Goal: Transaction & Acquisition: Purchase product/service

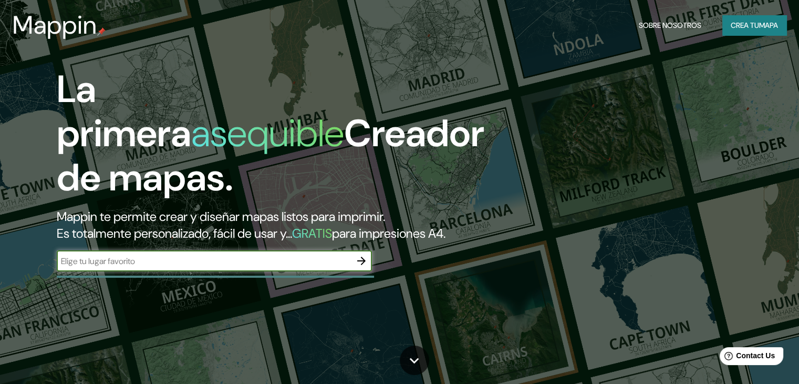
click at [334, 267] on input "text" at bounding box center [204, 261] width 294 height 12
type input "rio grande tierra del feugo"
click at [359, 267] on icon "button" at bounding box center [361, 260] width 13 height 13
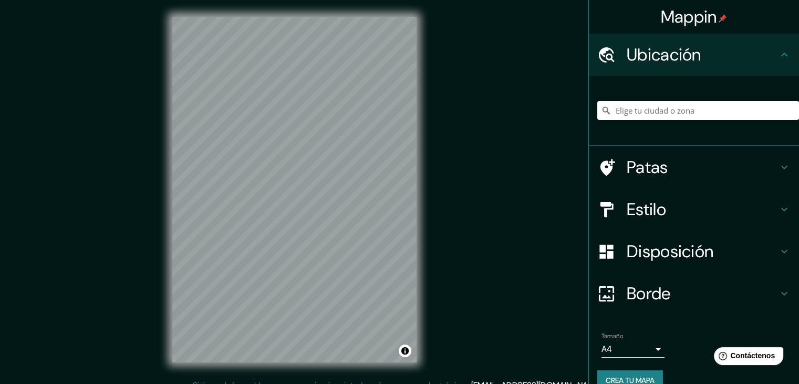
click at [622, 346] on body "Mappin Ubicación Patas Estilo Disposición Borde Elige un borde. Consejo : puede…" at bounding box center [399, 192] width 799 height 384
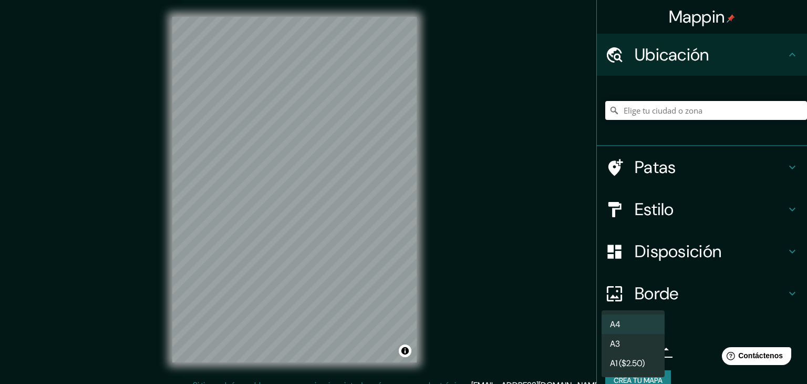
click at [623, 346] on li "A3" at bounding box center [633, 343] width 63 height 19
type input "a4"
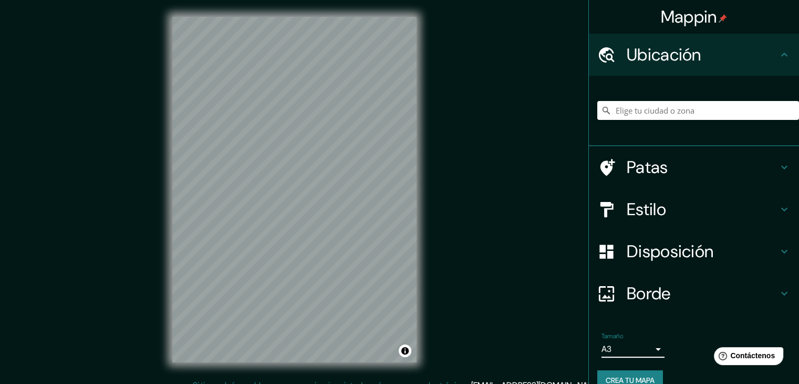
click at [621, 347] on body "Mappin Ubicación Patas Estilo Disposición Borde Elige un borde. Consejo : puede…" at bounding box center [399, 192] width 799 height 384
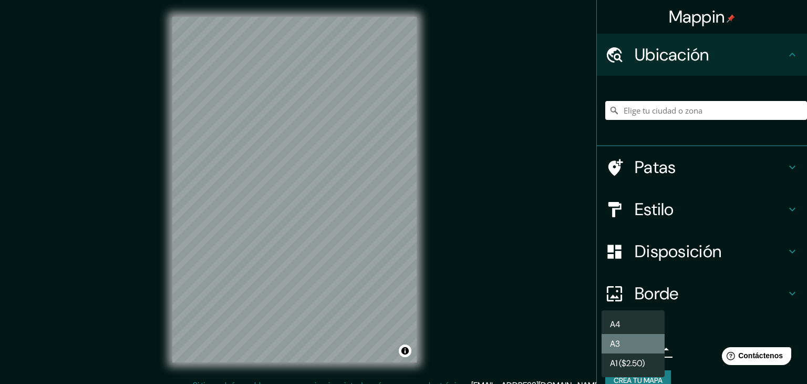
click at [630, 348] on li "A3" at bounding box center [633, 343] width 63 height 19
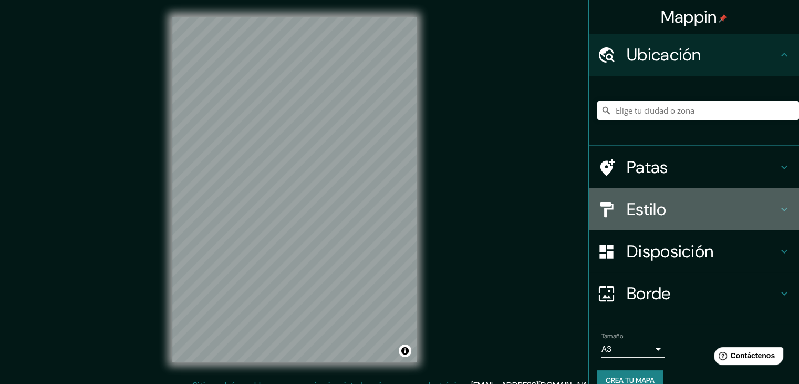
click at [633, 205] on font "Estilo" at bounding box center [646, 209] width 39 height 22
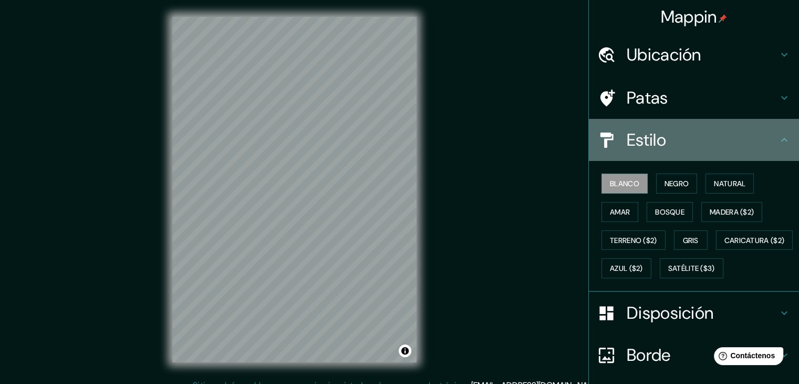
click at [652, 144] on font "Estilo" at bounding box center [646, 140] width 39 height 22
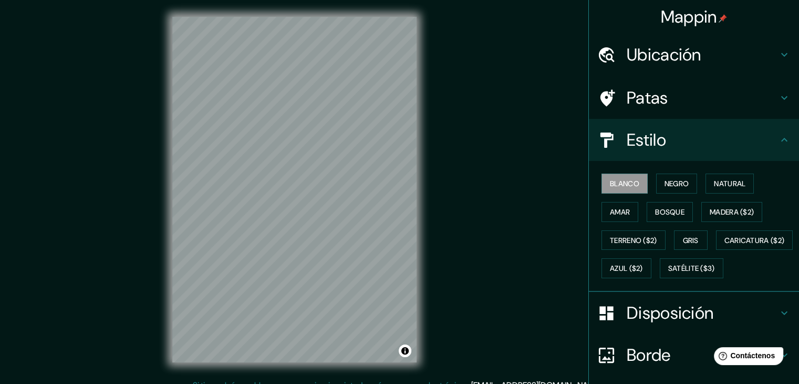
click at [646, 99] on font "Patas" at bounding box center [648, 98] width 42 height 22
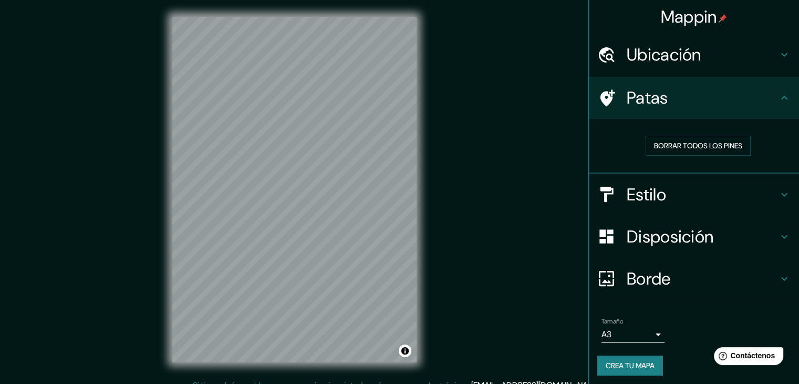
click at [644, 233] on font "Disposición" at bounding box center [670, 236] width 87 height 22
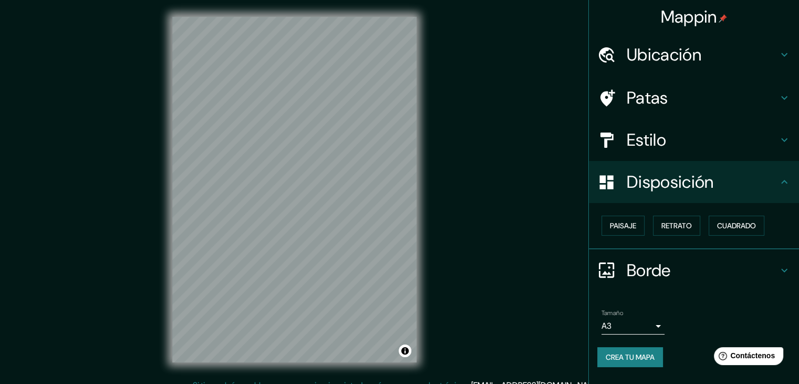
click at [639, 269] on font "Borde" at bounding box center [649, 270] width 44 height 22
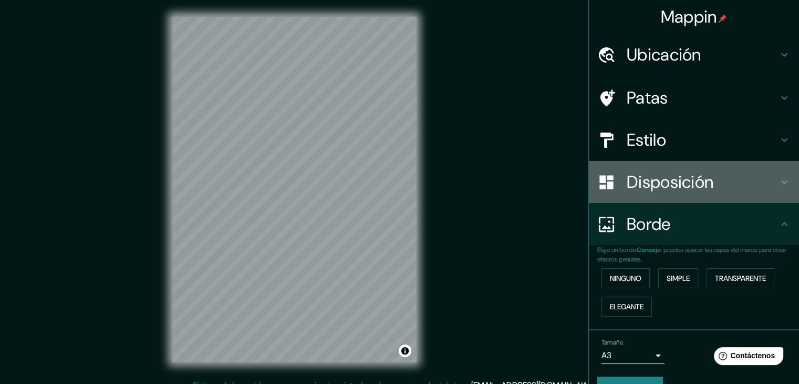
click at [645, 176] on font "Disposición" at bounding box center [670, 182] width 87 height 22
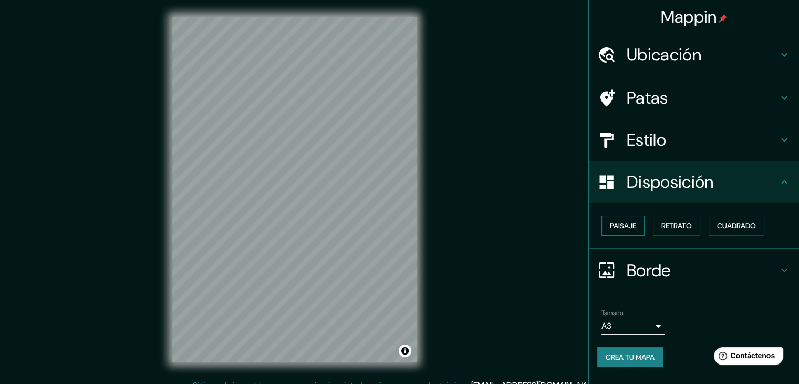
click at [631, 226] on font "Paisaje" at bounding box center [623, 225] width 26 height 9
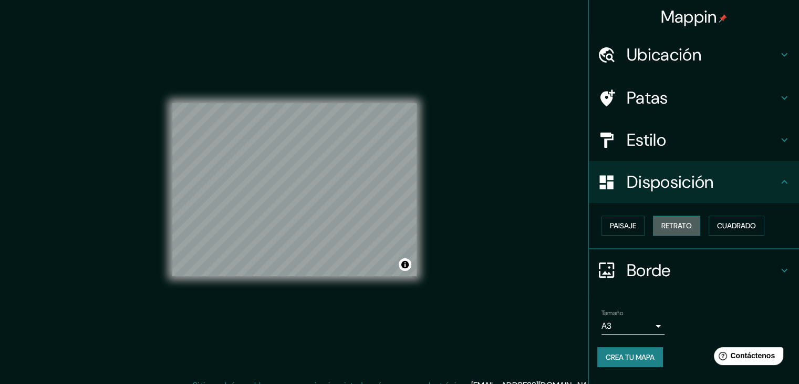
click at [670, 226] on font "Retrato" at bounding box center [677, 225] width 30 height 9
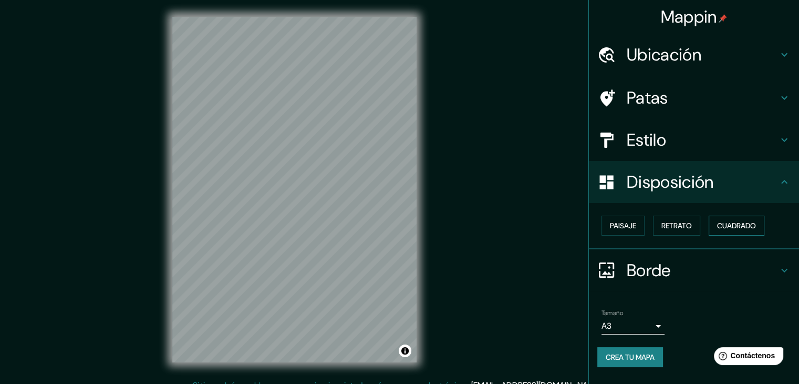
click at [738, 224] on font "Cuadrado" at bounding box center [736, 225] width 39 height 9
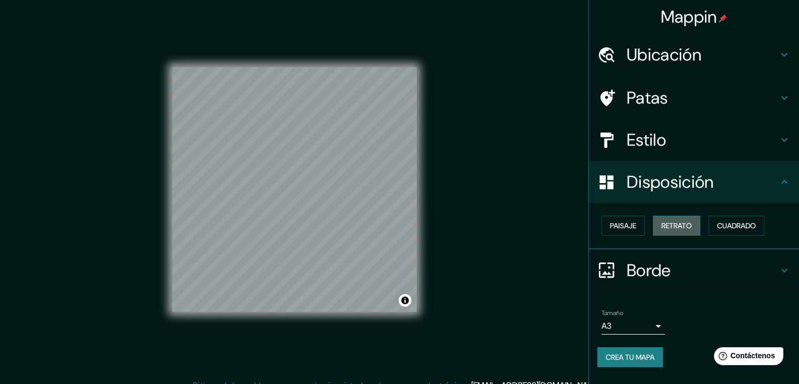
click at [664, 223] on font "Retrato" at bounding box center [677, 225] width 30 height 9
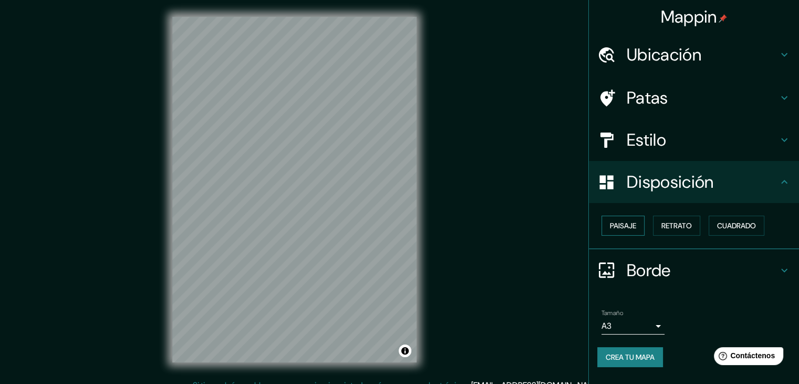
click at [637, 223] on button "Paisaje" at bounding box center [623, 225] width 43 height 20
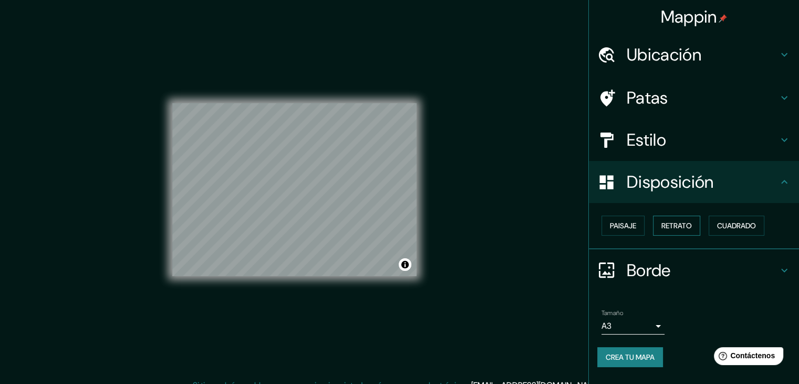
click at [687, 224] on font "Retrato" at bounding box center [677, 225] width 30 height 9
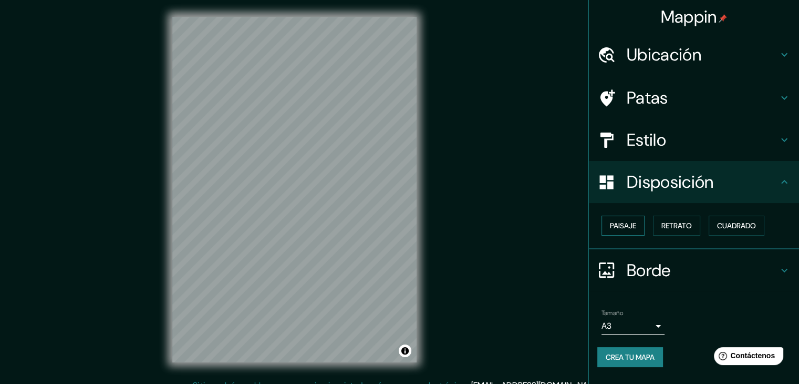
click at [635, 227] on font "Paisaje" at bounding box center [623, 225] width 26 height 9
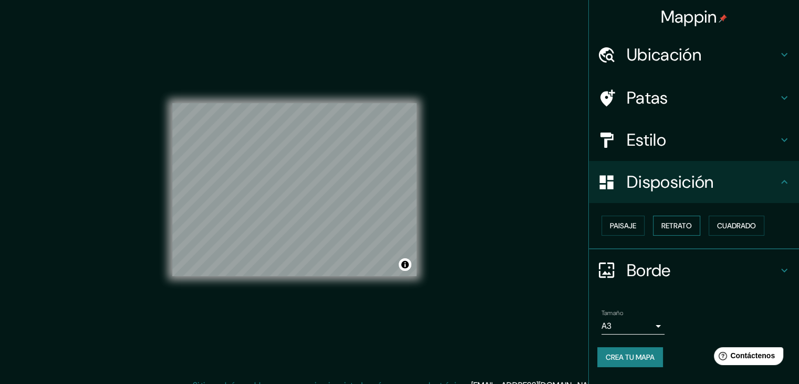
click at [668, 225] on font "Retrato" at bounding box center [677, 225] width 30 height 9
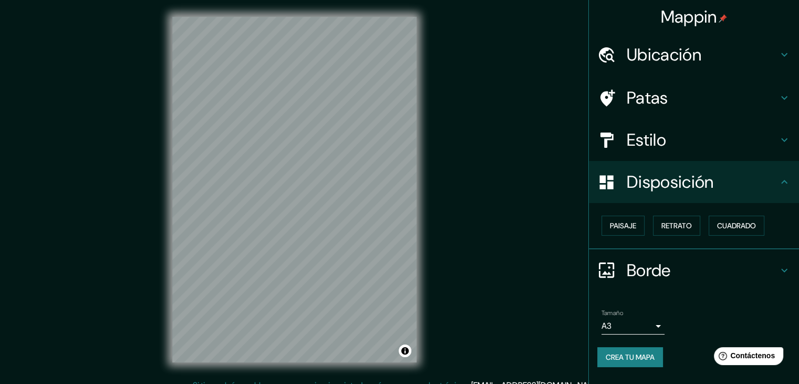
click at [635, 146] on font "Estilo" at bounding box center [646, 140] width 39 height 22
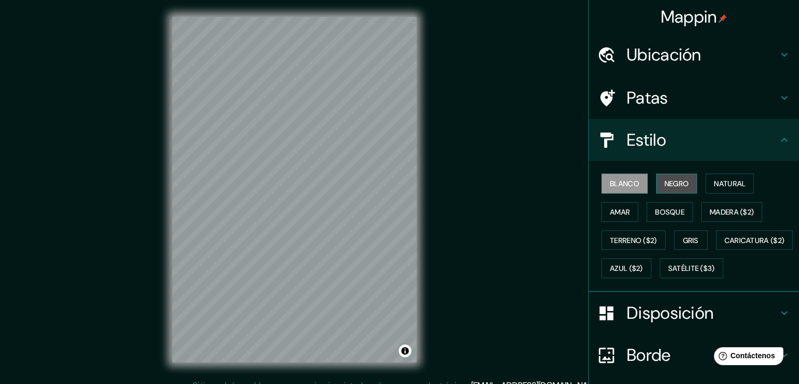
click at [670, 179] on font "Negro" at bounding box center [677, 183] width 25 height 9
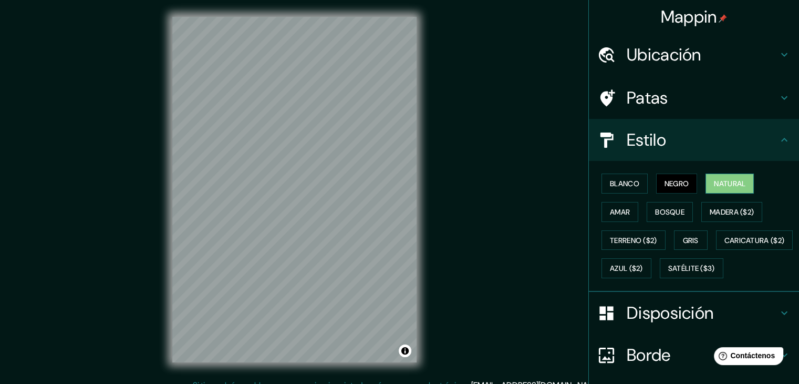
click at [717, 185] on font "Natural" at bounding box center [730, 183] width 32 height 9
click at [711, 207] on font "Madera ($2)" at bounding box center [732, 211] width 44 height 9
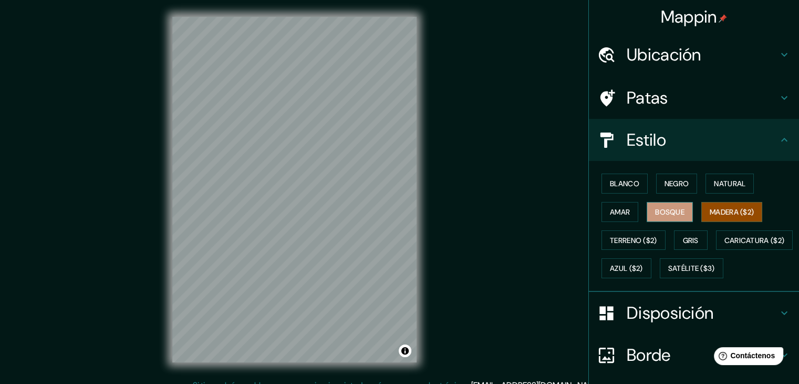
click at [655, 207] on font "Bosque" at bounding box center [669, 211] width 29 height 9
click at [602, 211] on button "Amar" at bounding box center [620, 212] width 37 height 20
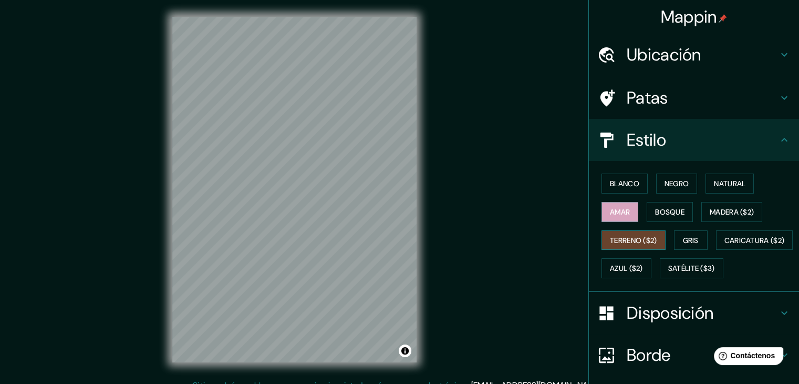
click at [624, 243] on font "Terreno ($2)" at bounding box center [633, 239] width 47 height 9
click at [684, 240] on font "Gris" at bounding box center [691, 239] width 16 height 9
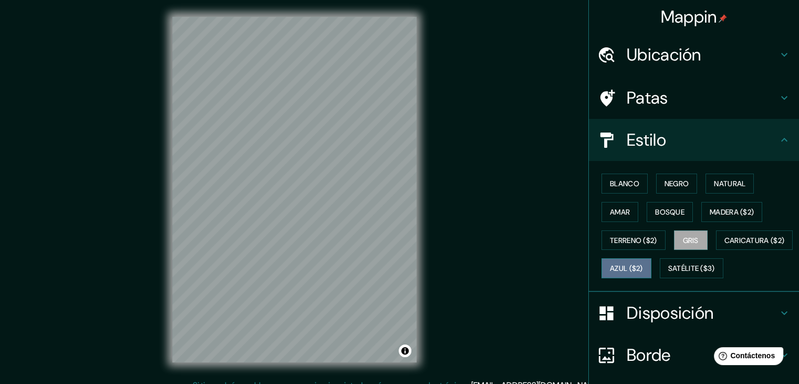
click at [643, 264] on font "Azul ($2)" at bounding box center [626, 268] width 33 height 9
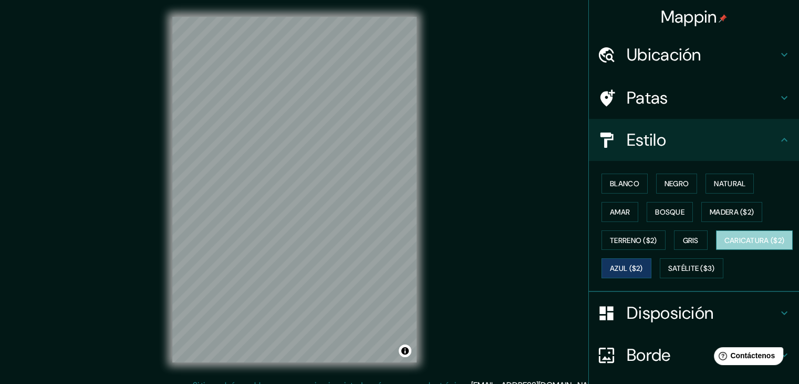
click at [725, 245] on font "Caricatura ($2)" at bounding box center [755, 239] width 60 height 9
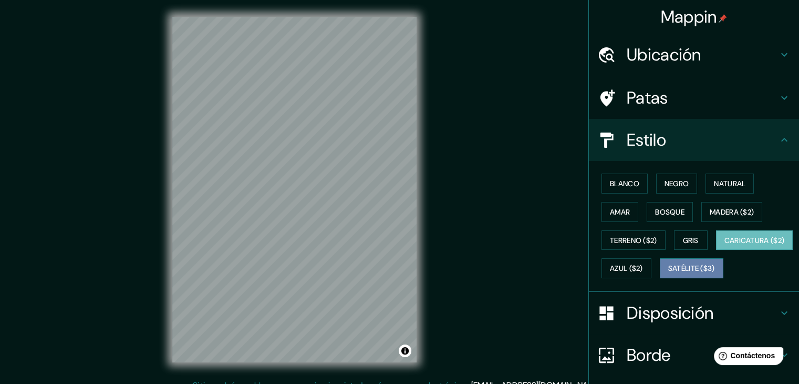
click at [668, 273] on font "Satélite ($3)" at bounding box center [691, 268] width 47 height 9
click at [725, 245] on font "Caricatura ($2)" at bounding box center [755, 239] width 60 height 9
